Goal: Check status: Check status

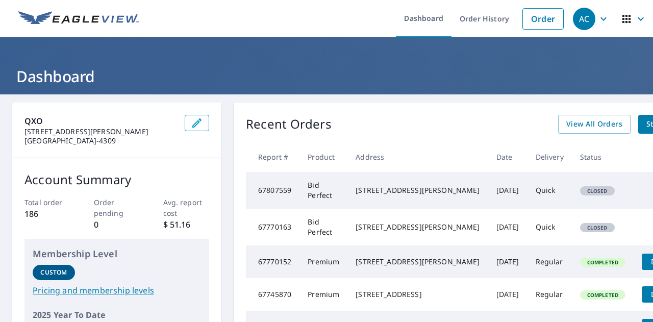
drag, startPoint x: 357, startPoint y: 200, endPoint x: 348, endPoint y: 204, distance: 10.1
click at [357, 195] on div "[STREET_ADDRESS][PERSON_NAME]" at bounding box center [418, 190] width 124 height 10
click at [422, 167] on th "Address" at bounding box center [418, 157] width 140 height 30
click at [429, 180] on td "[STREET_ADDRESS][PERSON_NAME]" at bounding box center [418, 190] width 140 height 37
drag, startPoint x: 322, startPoint y: 200, endPoint x: 279, endPoint y: 199, distance: 42.4
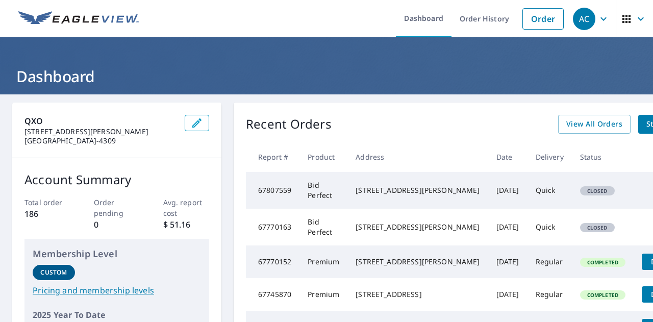
click at [318, 201] on td "Bid Perfect" at bounding box center [324, 190] width 48 height 37
click at [279, 199] on td "67807559" at bounding box center [273, 190] width 54 height 37
click at [289, 197] on td "67807559" at bounding box center [273, 190] width 54 height 37
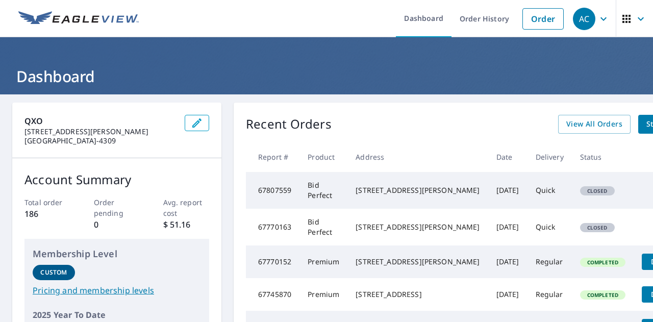
click at [314, 195] on td "Bid Perfect" at bounding box center [324, 190] width 48 height 37
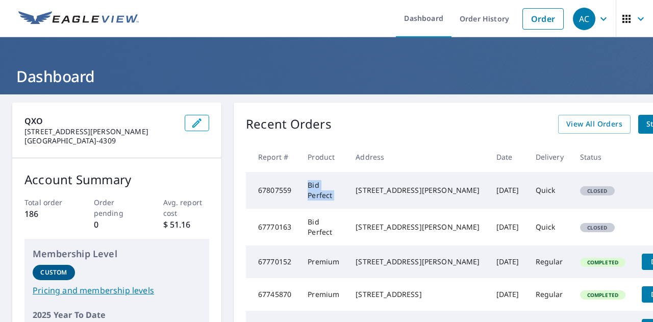
click at [314, 195] on td "Bid Perfect" at bounding box center [324, 190] width 48 height 37
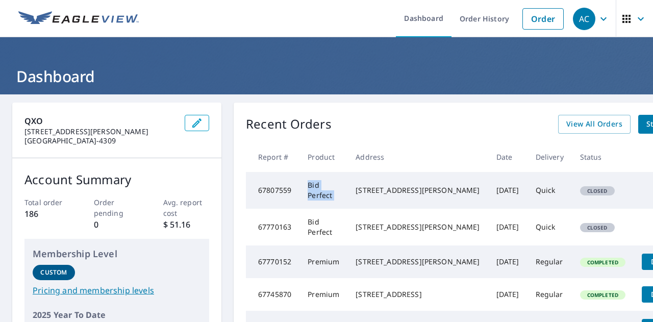
click at [314, 195] on td "Bid Perfect" at bounding box center [324, 190] width 48 height 37
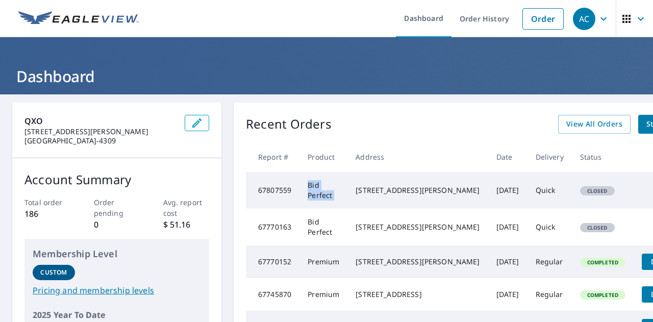
click at [314, 195] on td "Bid Perfect" at bounding box center [324, 190] width 48 height 37
click at [323, 191] on td "Bid Perfect" at bounding box center [324, 190] width 48 height 37
click at [393, 195] on div "[STREET_ADDRESS][PERSON_NAME]" at bounding box center [418, 190] width 124 height 10
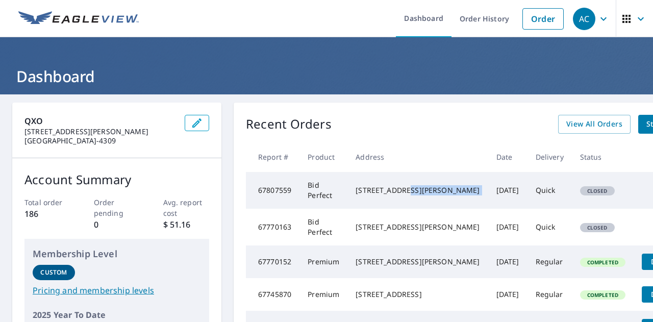
click at [393, 195] on div "[STREET_ADDRESS][PERSON_NAME]" at bounding box center [418, 190] width 124 height 10
click at [400, 187] on div "[STREET_ADDRESS][PERSON_NAME]" at bounding box center [418, 190] width 124 height 10
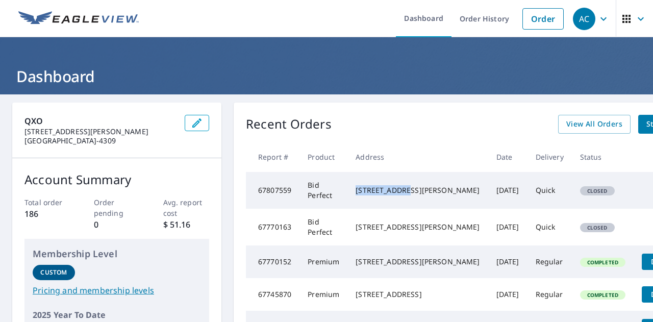
click at [424, 189] on div "[STREET_ADDRESS][PERSON_NAME]" at bounding box center [418, 190] width 124 height 10
click at [488, 200] on td "[DATE]" at bounding box center [507, 190] width 39 height 37
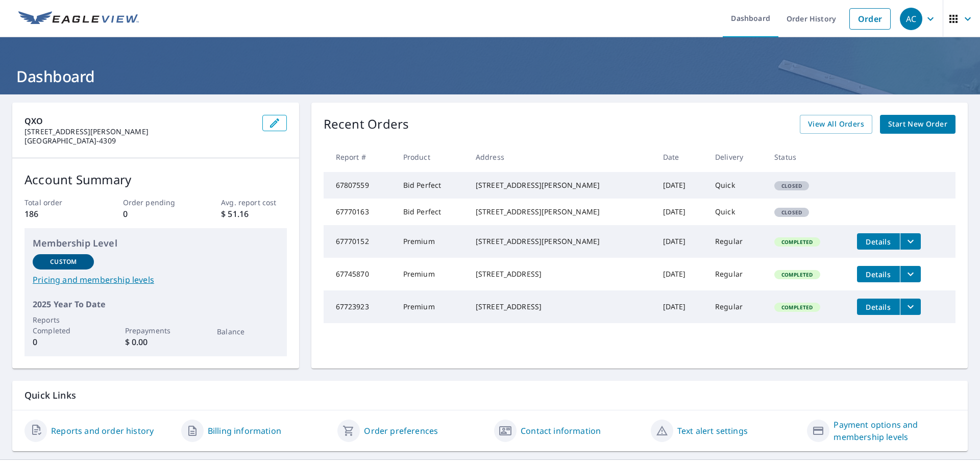
click at [569, 188] on div "[STREET_ADDRESS][PERSON_NAME]" at bounding box center [561, 185] width 171 height 10
